Goal: Task Accomplishment & Management: Manage account settings

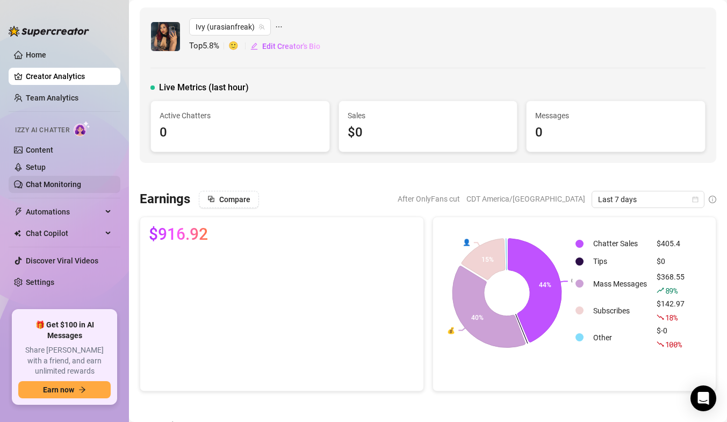
click at [62, 180] on link "Chat Monitoring" at bounding box center [53, 184] width 55 height 9
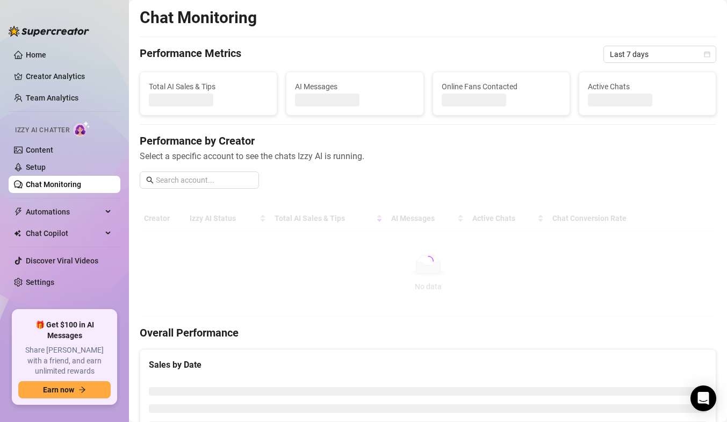
click at [71, 189] on link "Chat Monitoring" at bounding box center [53, 184] width 55 height 9
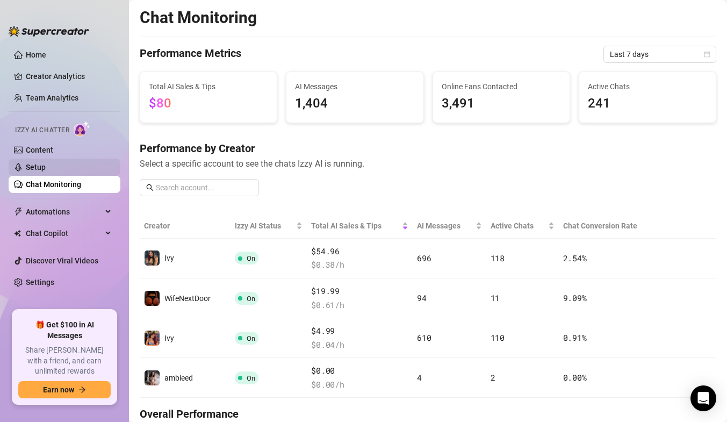
click at [46, 163] on link "Setup" at bounding box center [36, 167] width 20 height 9
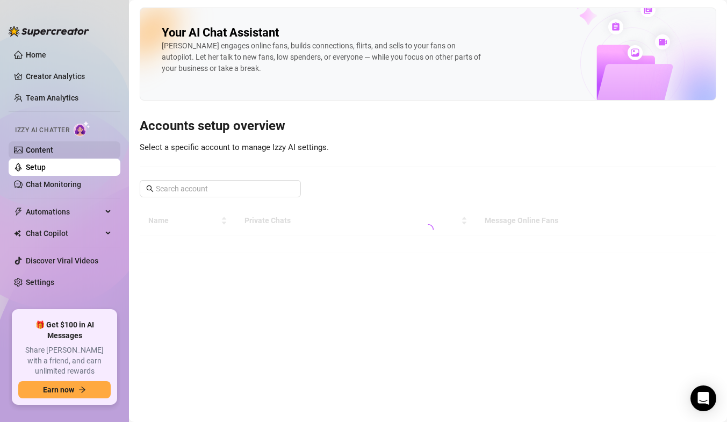
click at [53, 149] on link "Content" at bounding box center [39, 150] width 27 height 9
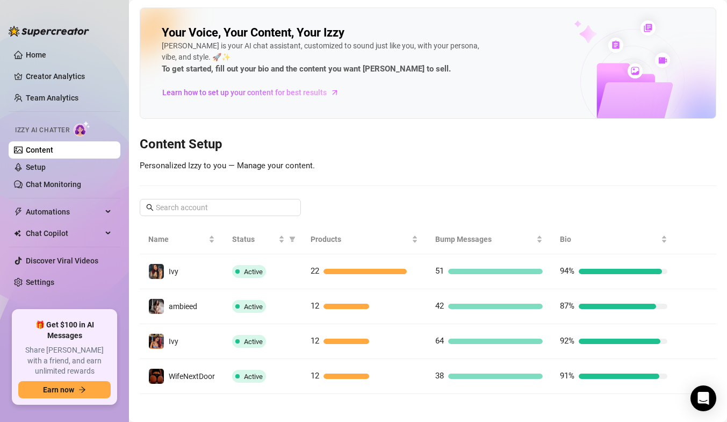
click at [53, 149] on link "Content" at bounding box center [39, 150] width 27 height 9
